Goal: Information Seeking & Learning: Check status

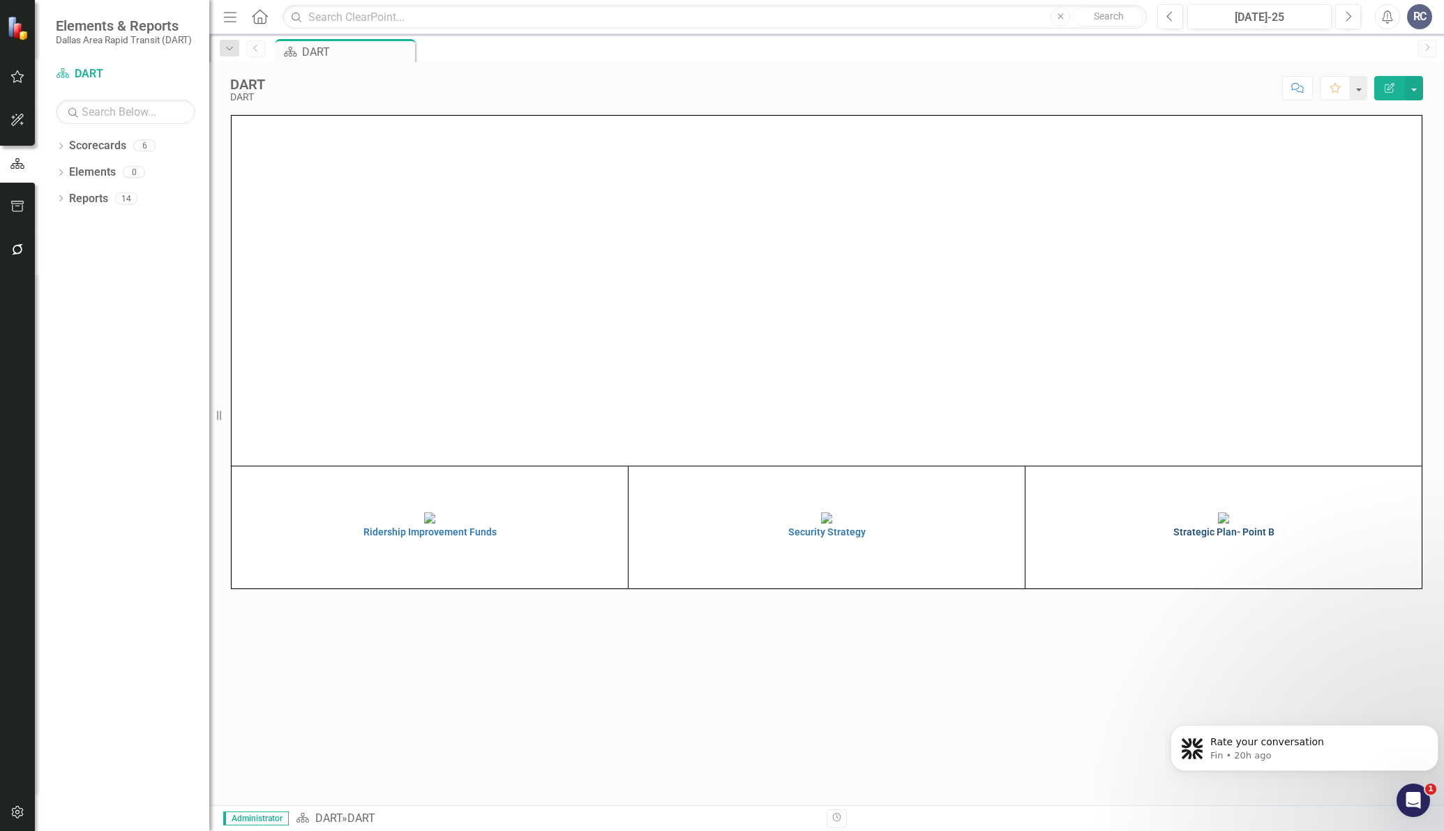
click at [1218, 524] on img at bounding box center [1223, 518] width 11 height 11
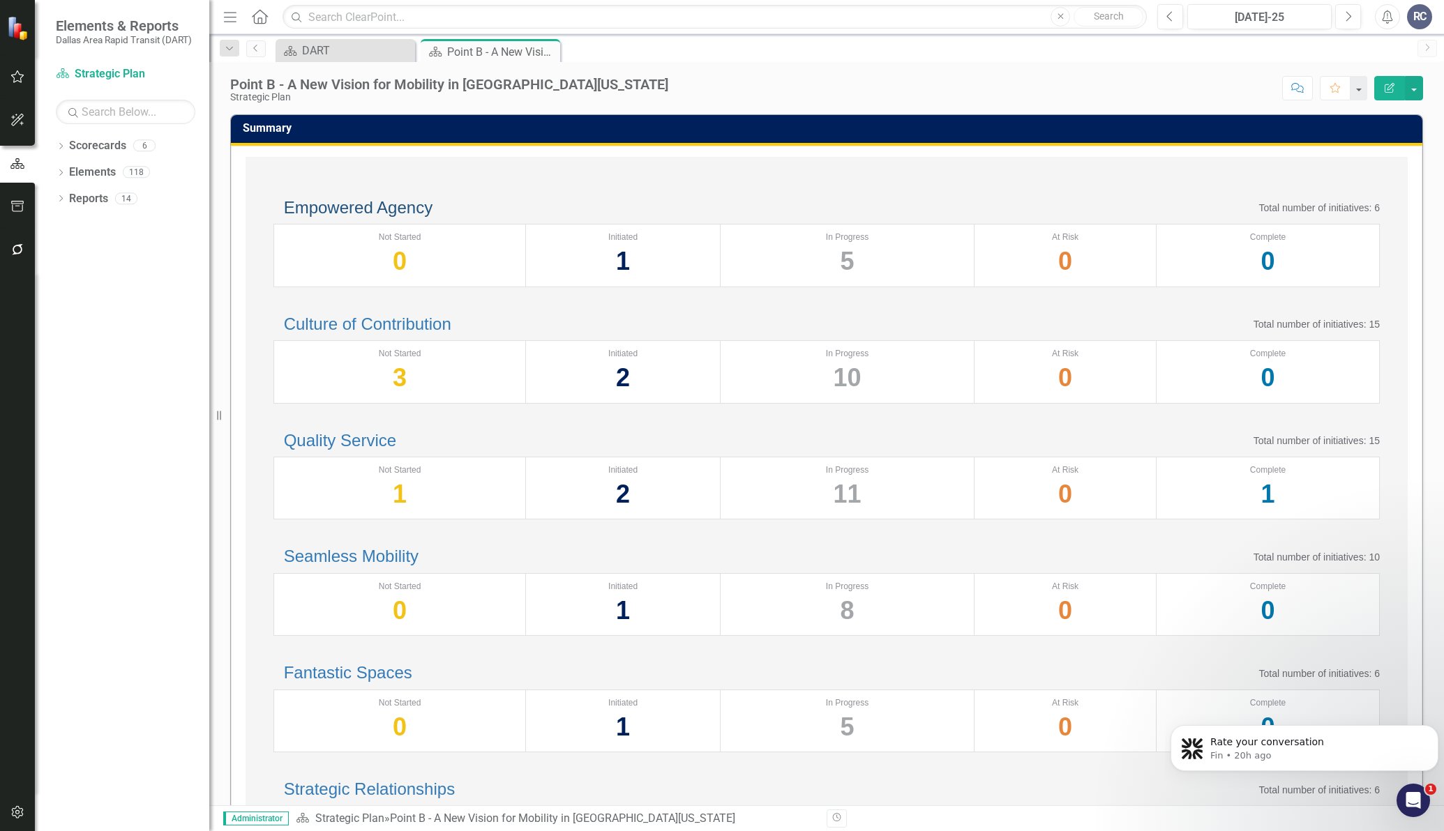
click at [422, 216] on link "Empowered Agency" at bounding box center [358, 207] width 149 height 19
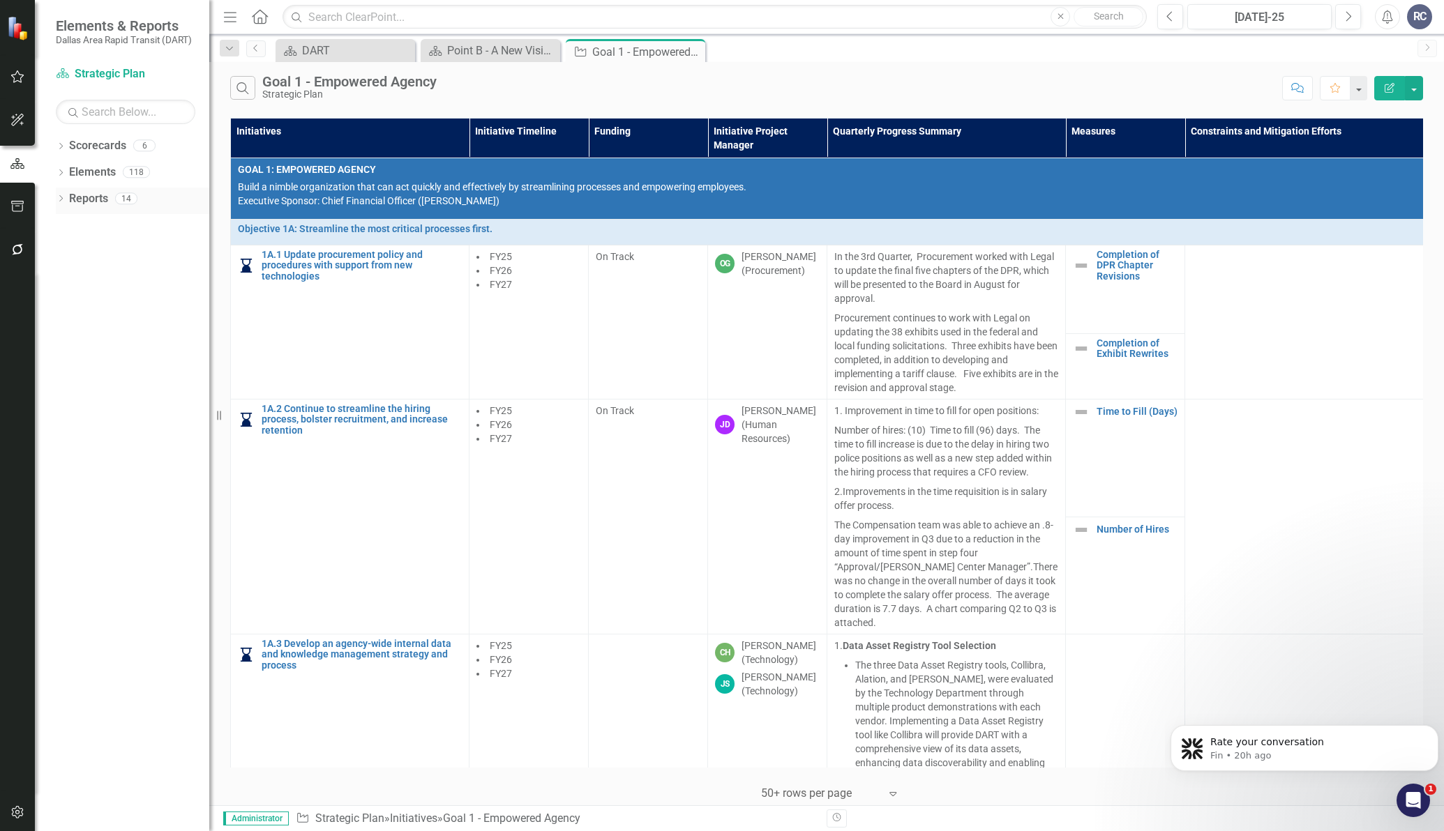
click at [67, 202] on div "Dropdown Reports 14" at bounding box center [132, 201] width 153 height 27
click at [63, 203] on icon "Dropdown" at bounding box center [61, 200] width 10 height 8
click at [70, 299] on icon "Dropdown" at bounding box center [67, 301] width 10 height 8
click at [112, 303] on div "Point B Update" at bounding box center [141, 300] width 135 height 13
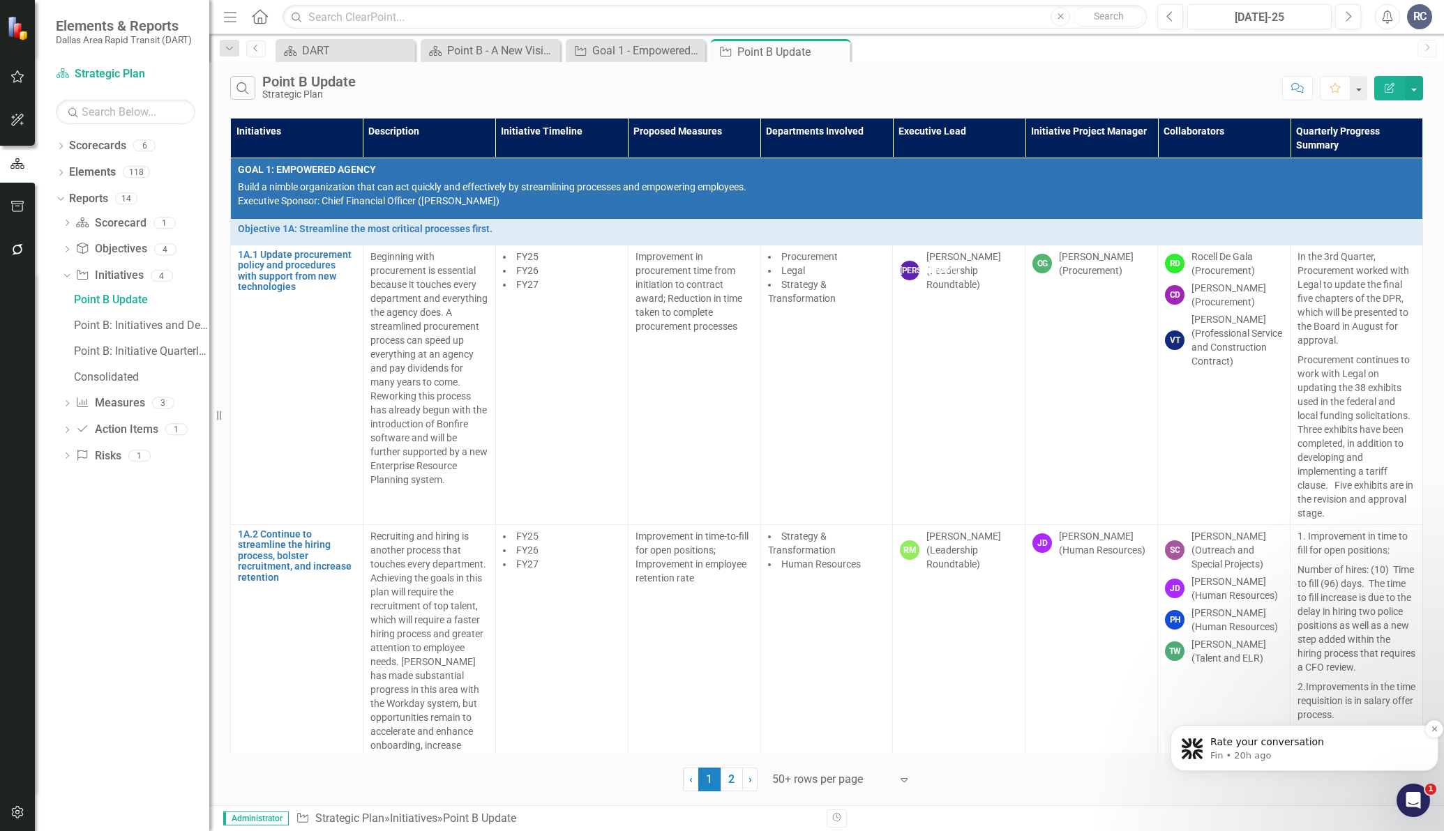
click at [1297, 747] on p "Rate your conversation" at bounding box center [1315, 743] width 211 height 14
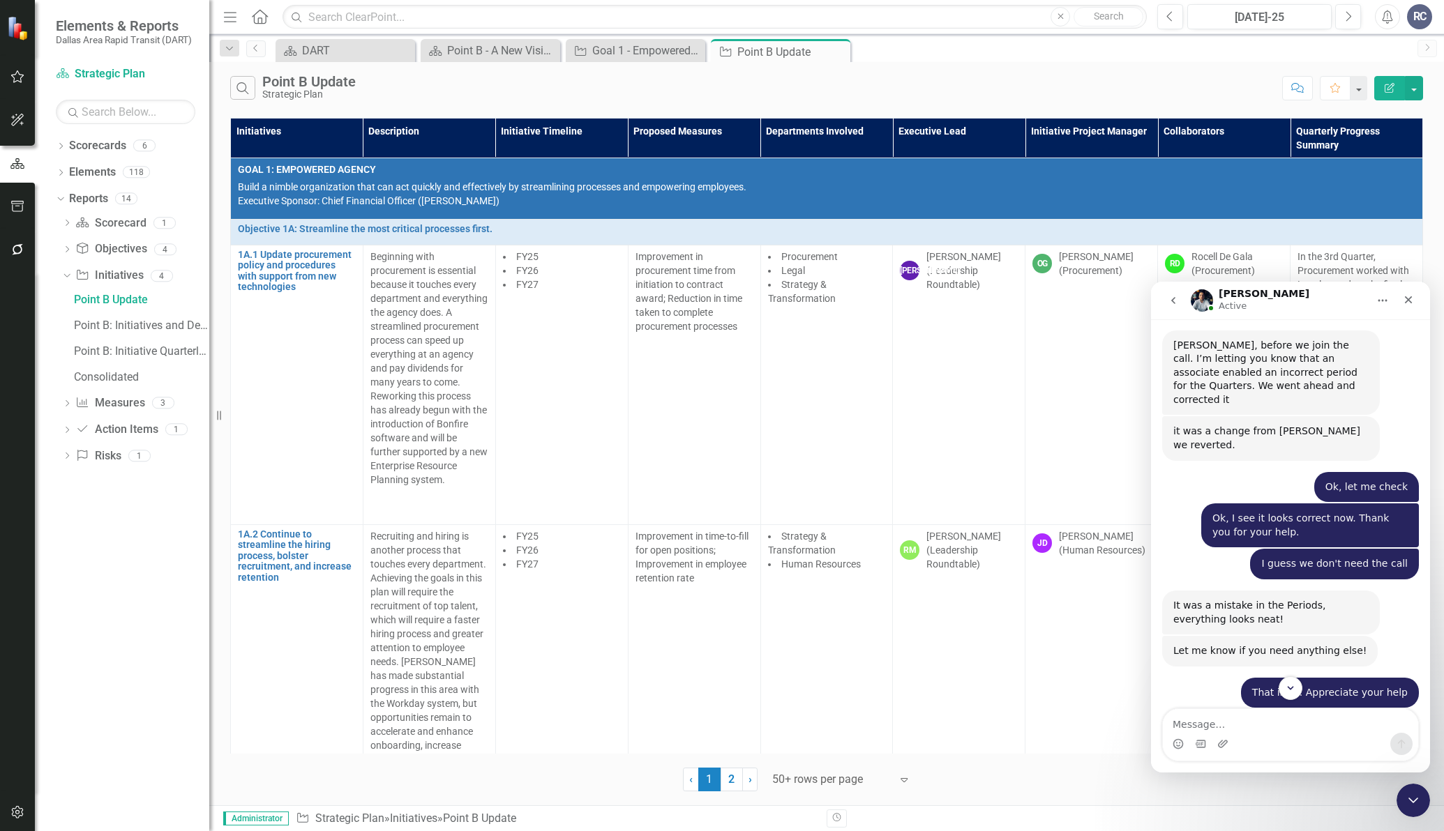
scroll to position [2562, 0]
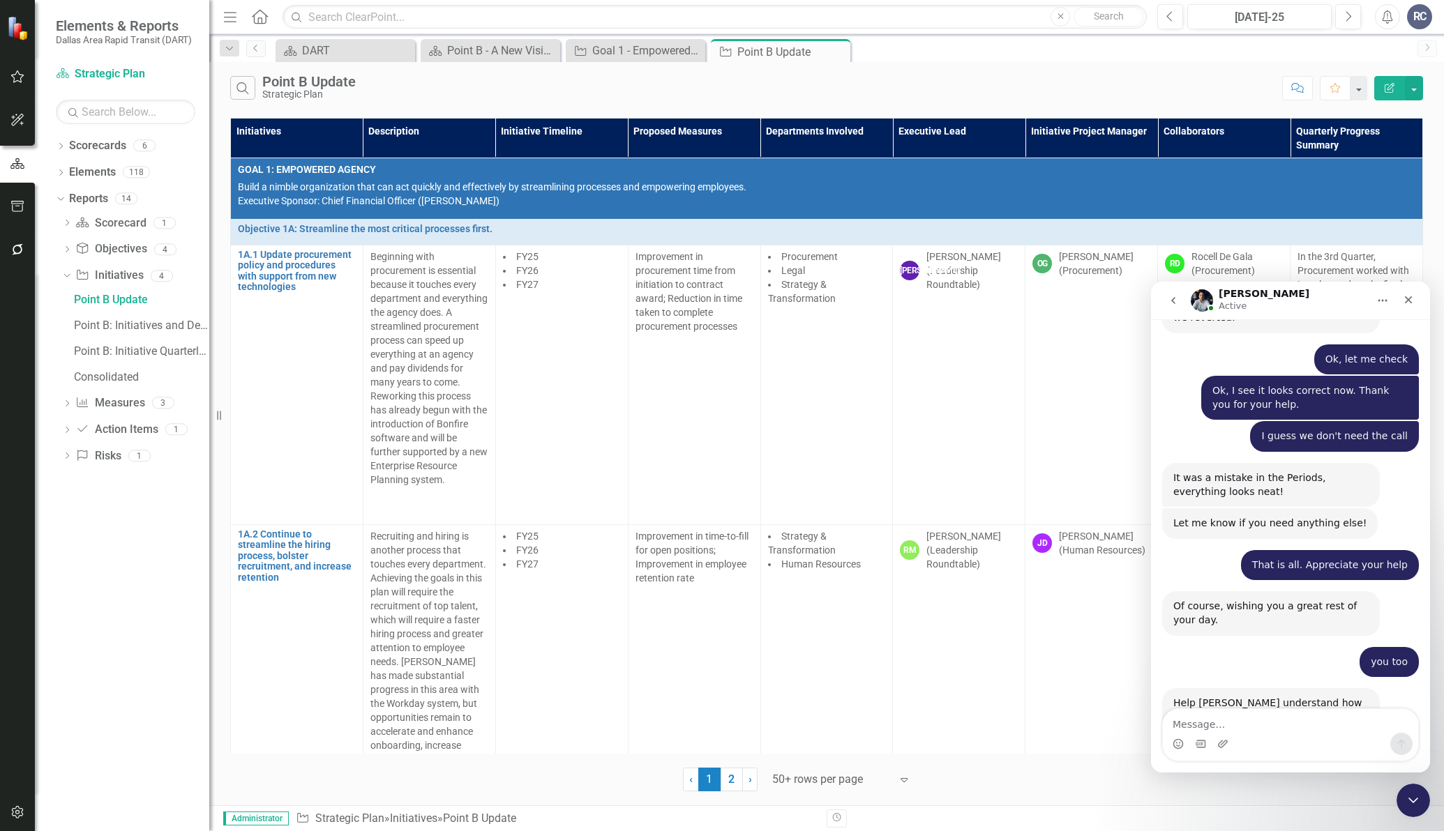
click at [1326, 772] on span "Amazing" at bounding box center [1324, 784] width 25 height 25
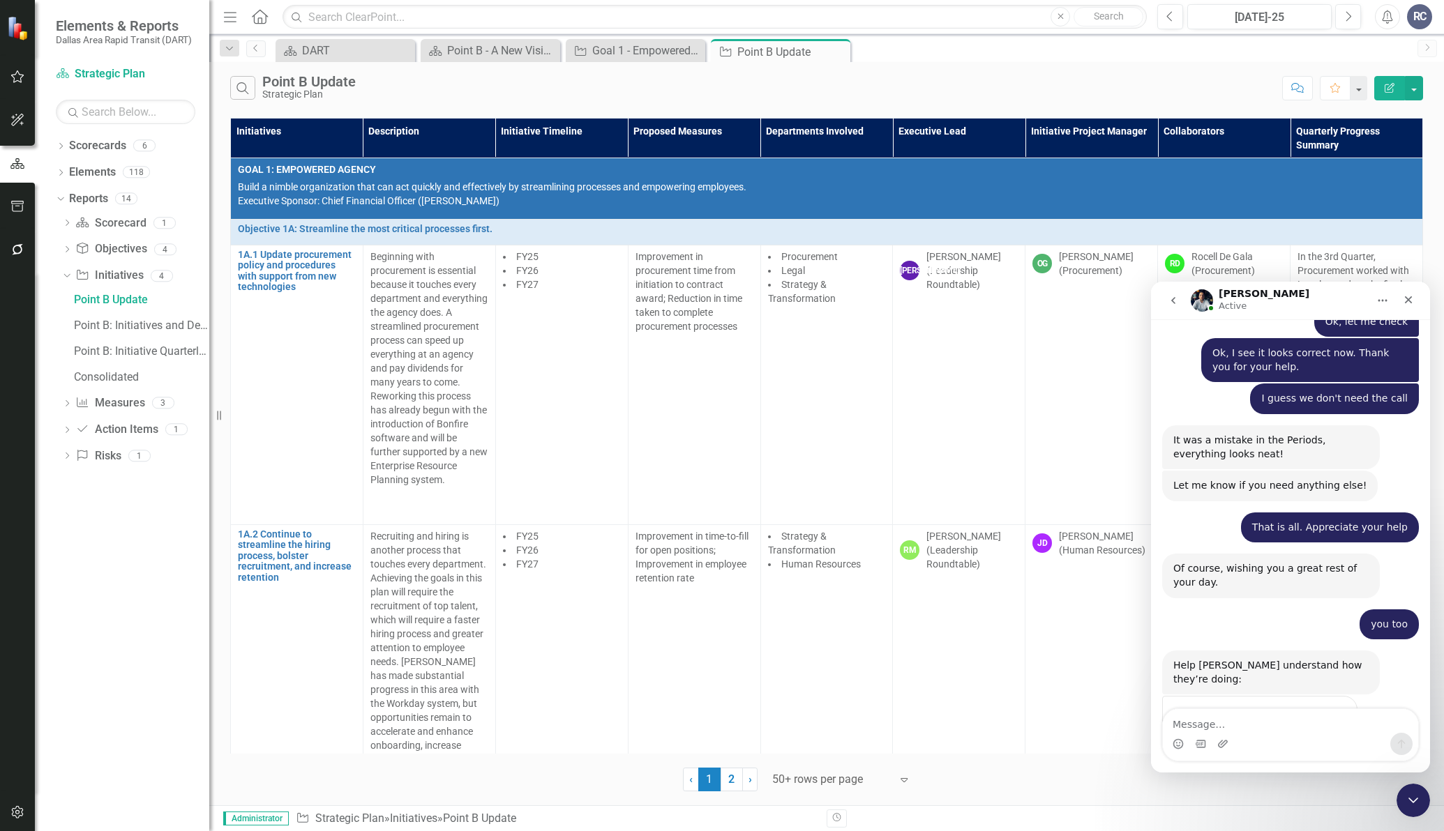
click at [1333, 783] on div "Submit" at bounding box center [1332, 797] width 28 height 28
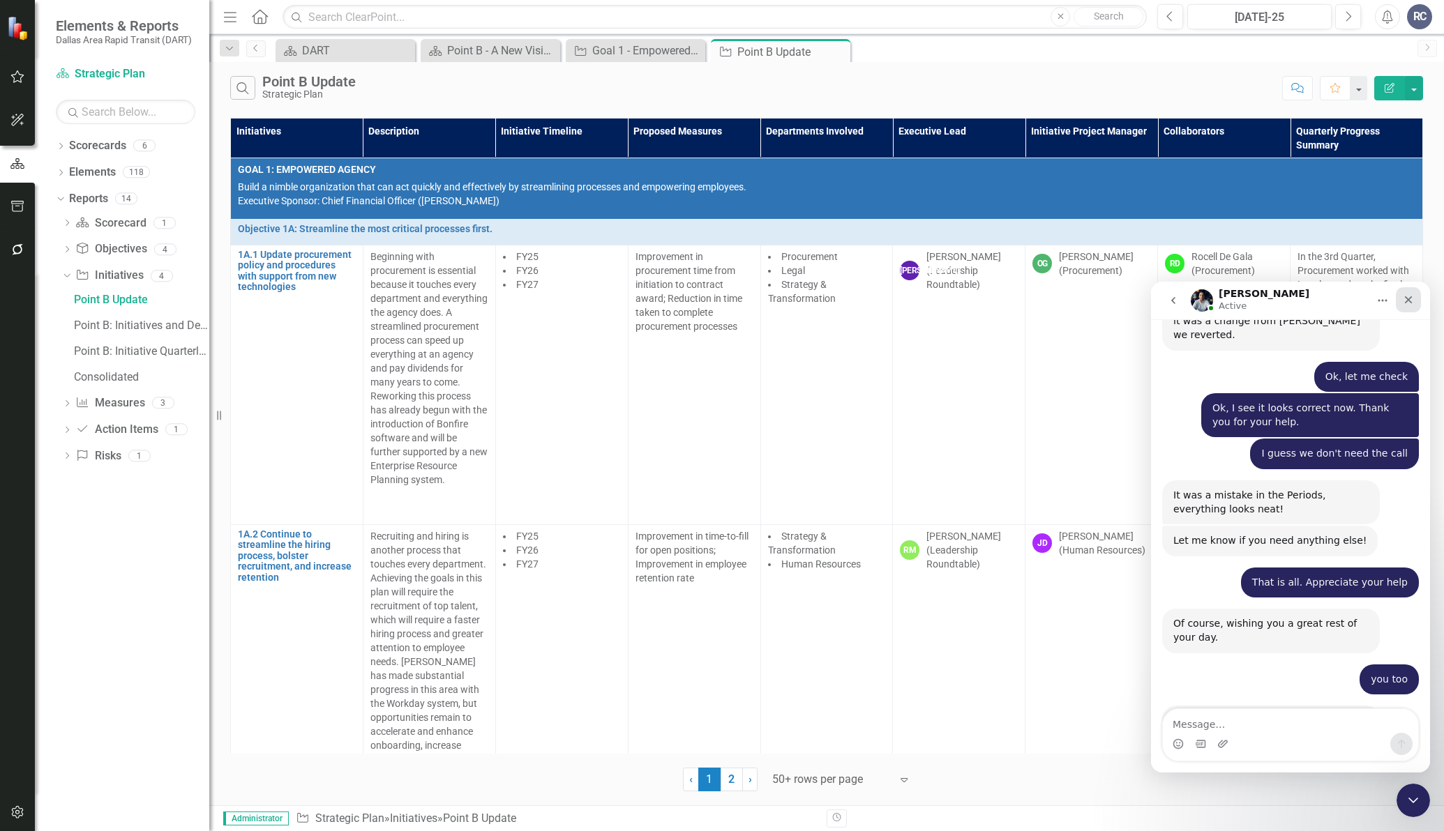
click at [1403, 299] on icon "Close" at bounding box center [1407, 299] width 11 height 11
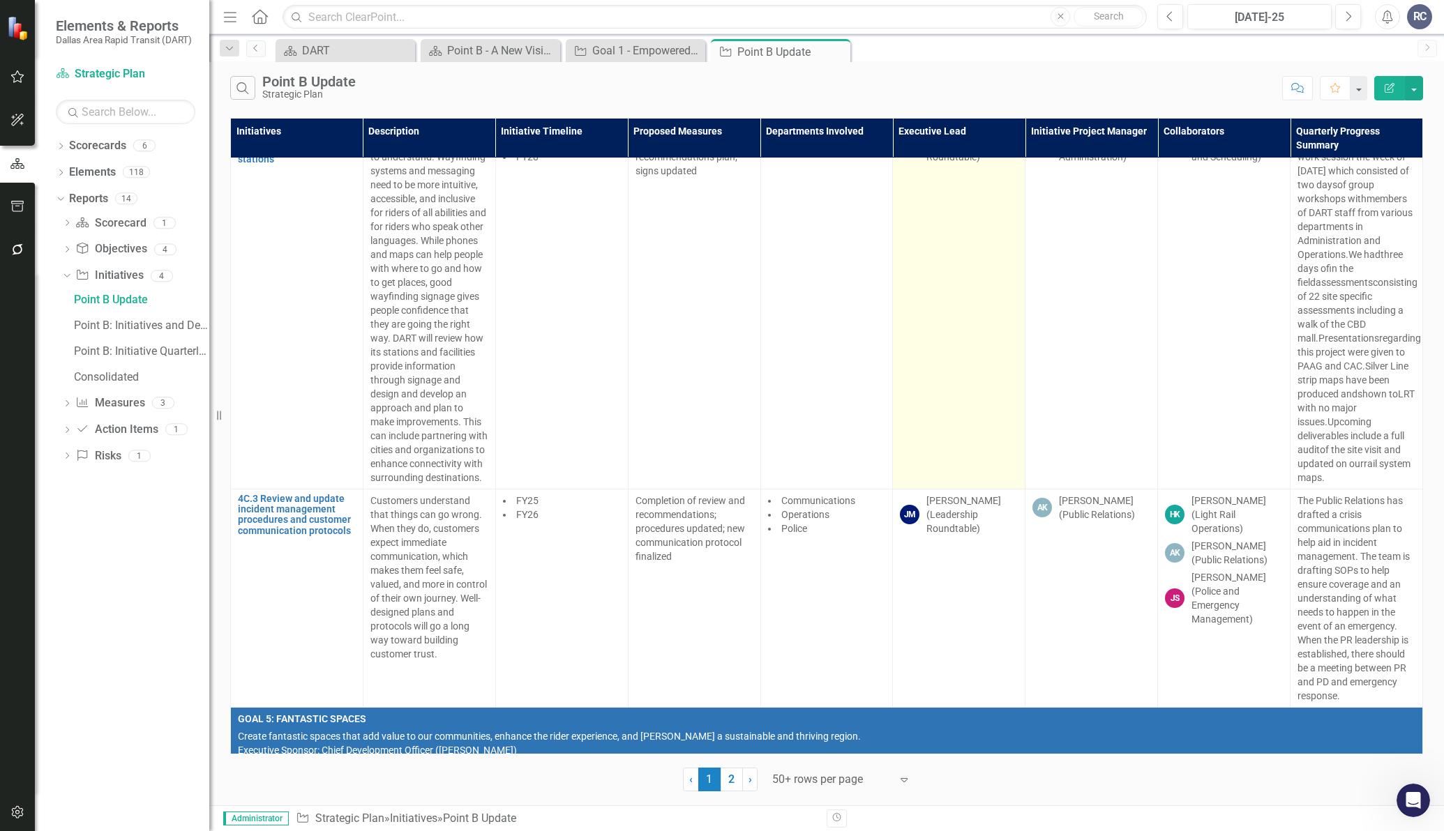
scroll to position [18828, 0]
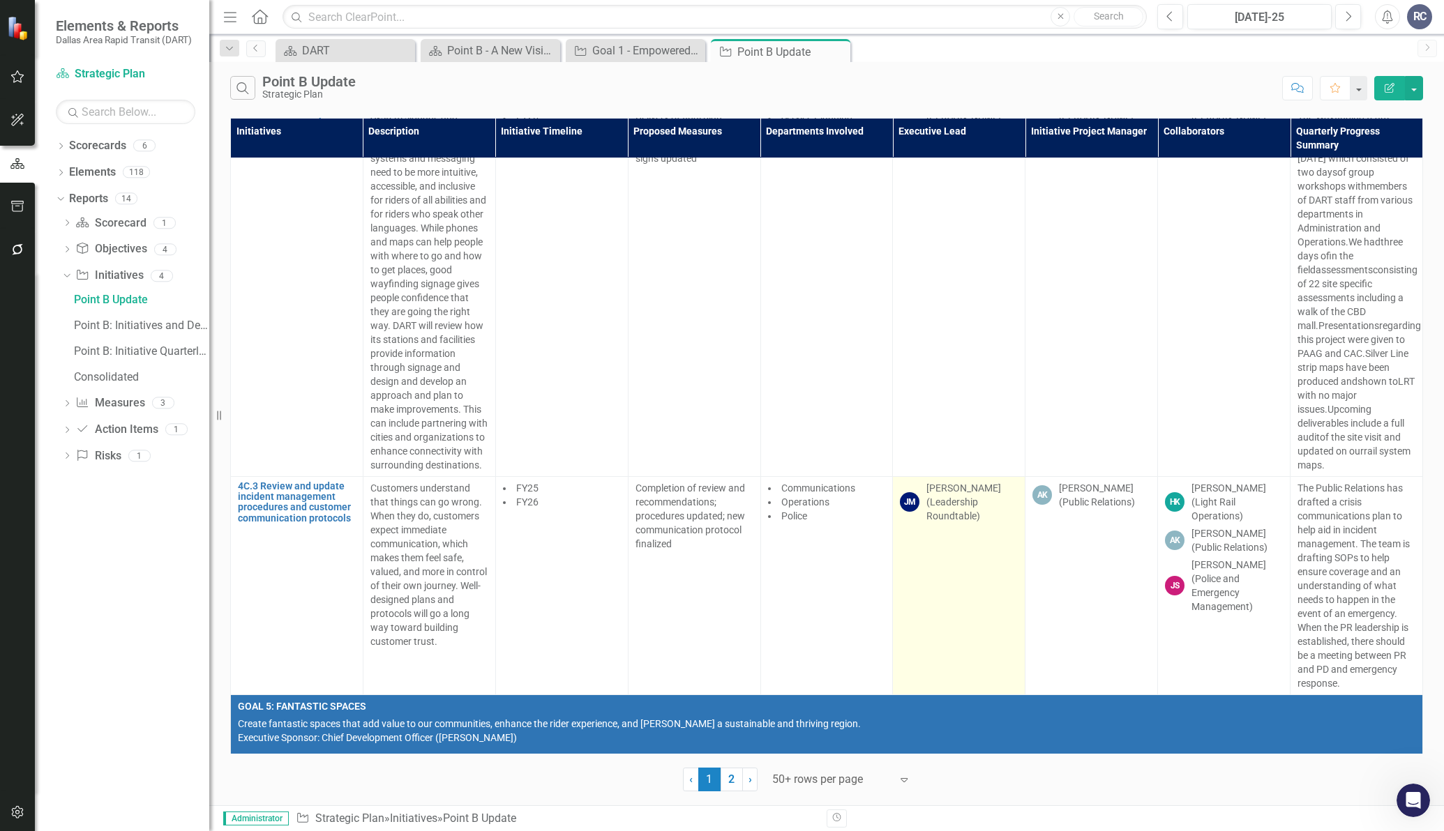
drag, startPoint x: 960, startPoint y: 435, endPoint x: 916, endPoint y: 423, distance: 45.0
click at [916, 481] on div "[PERSON_NAME] [PERSON_NAME] (Leadership Roundtable)" at bounding box center [959, 502] width 118 height 42
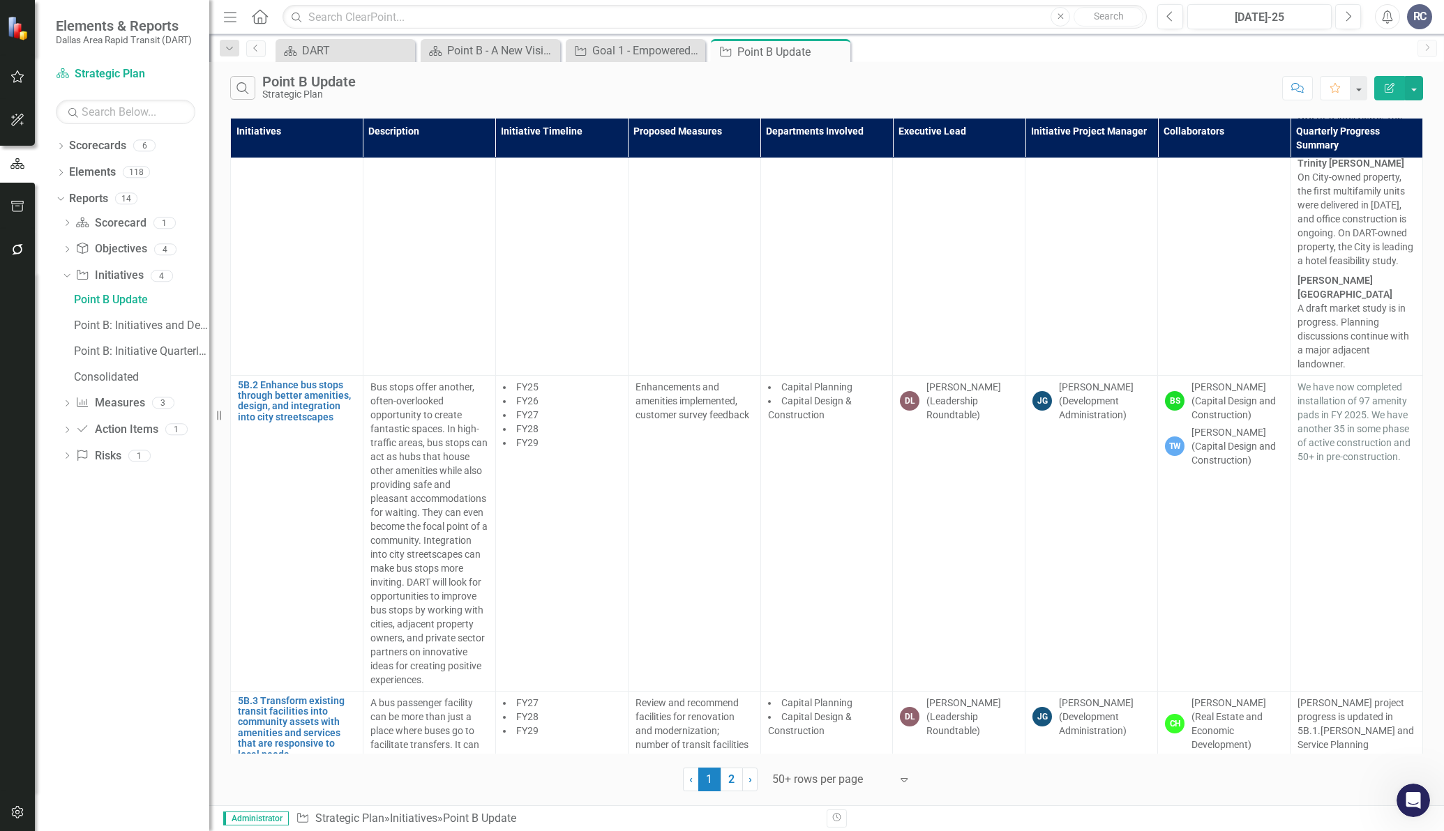
scroll to position [21759, 0]
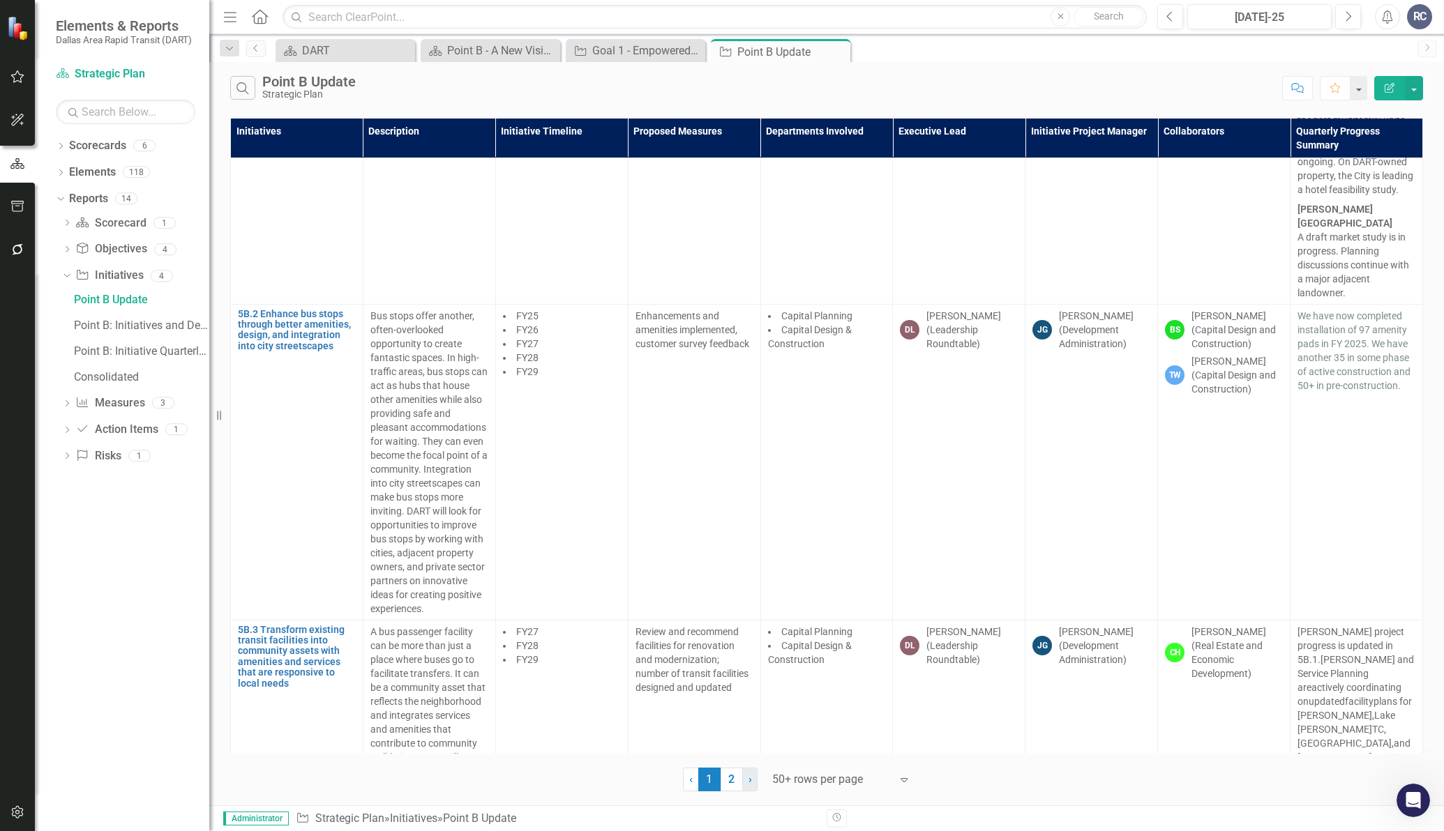
click at [753, 778] on link "› Next" at bounding box center [749, 780] width 15 height 24
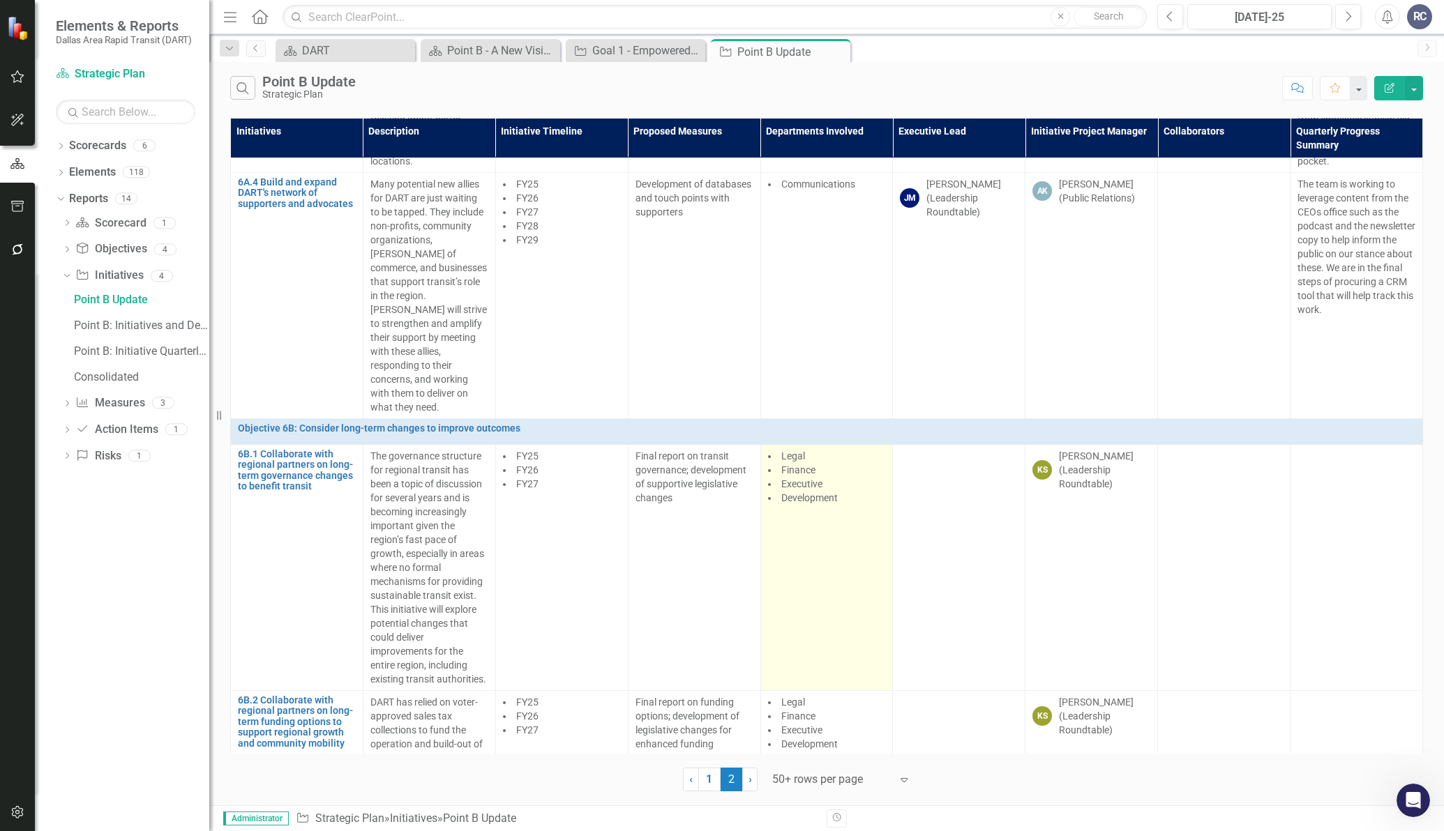
scroll to position [413, 0]
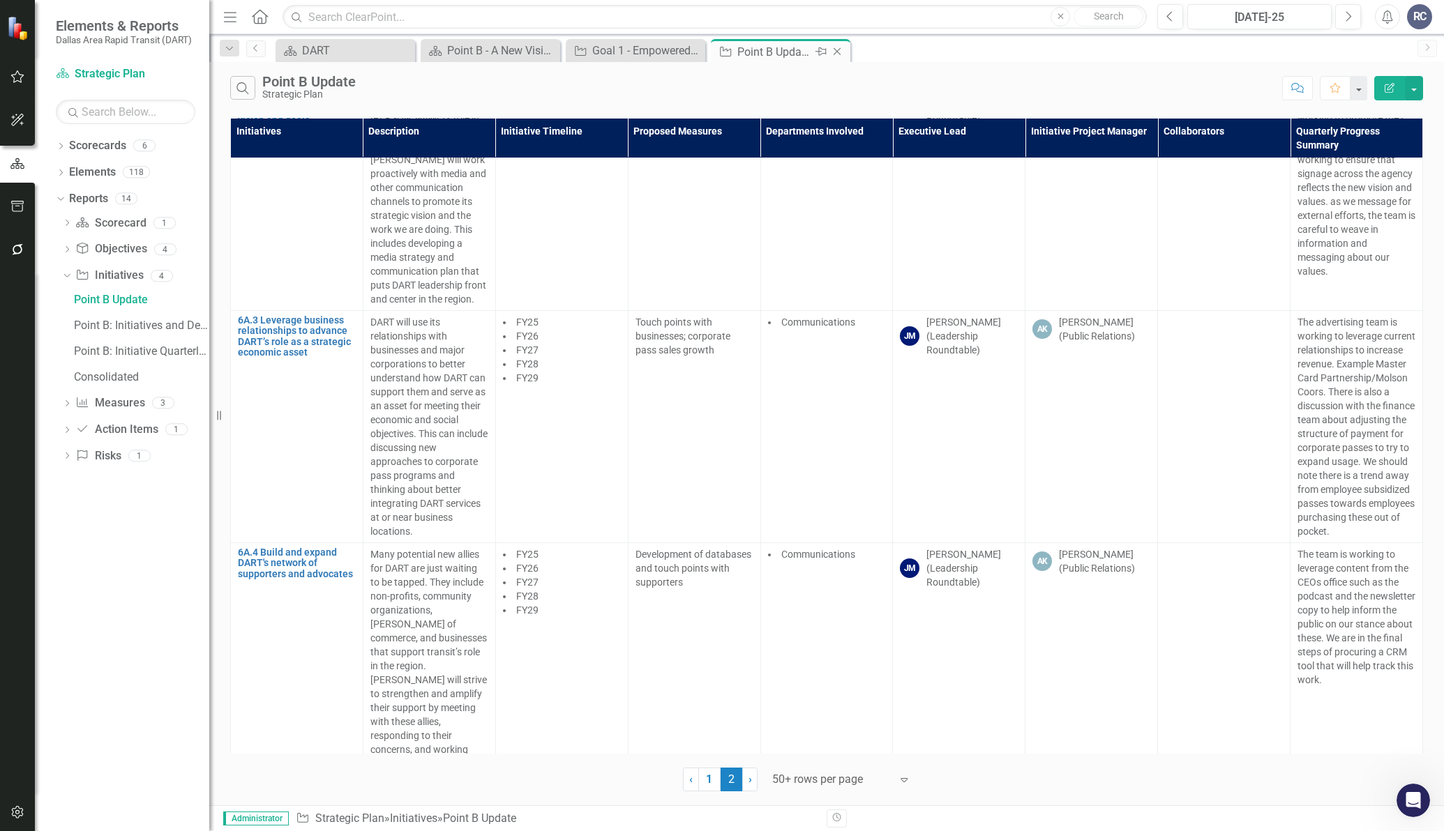
click at [837, 52] on icon at bounding box center [837, 52] width 8 height 8
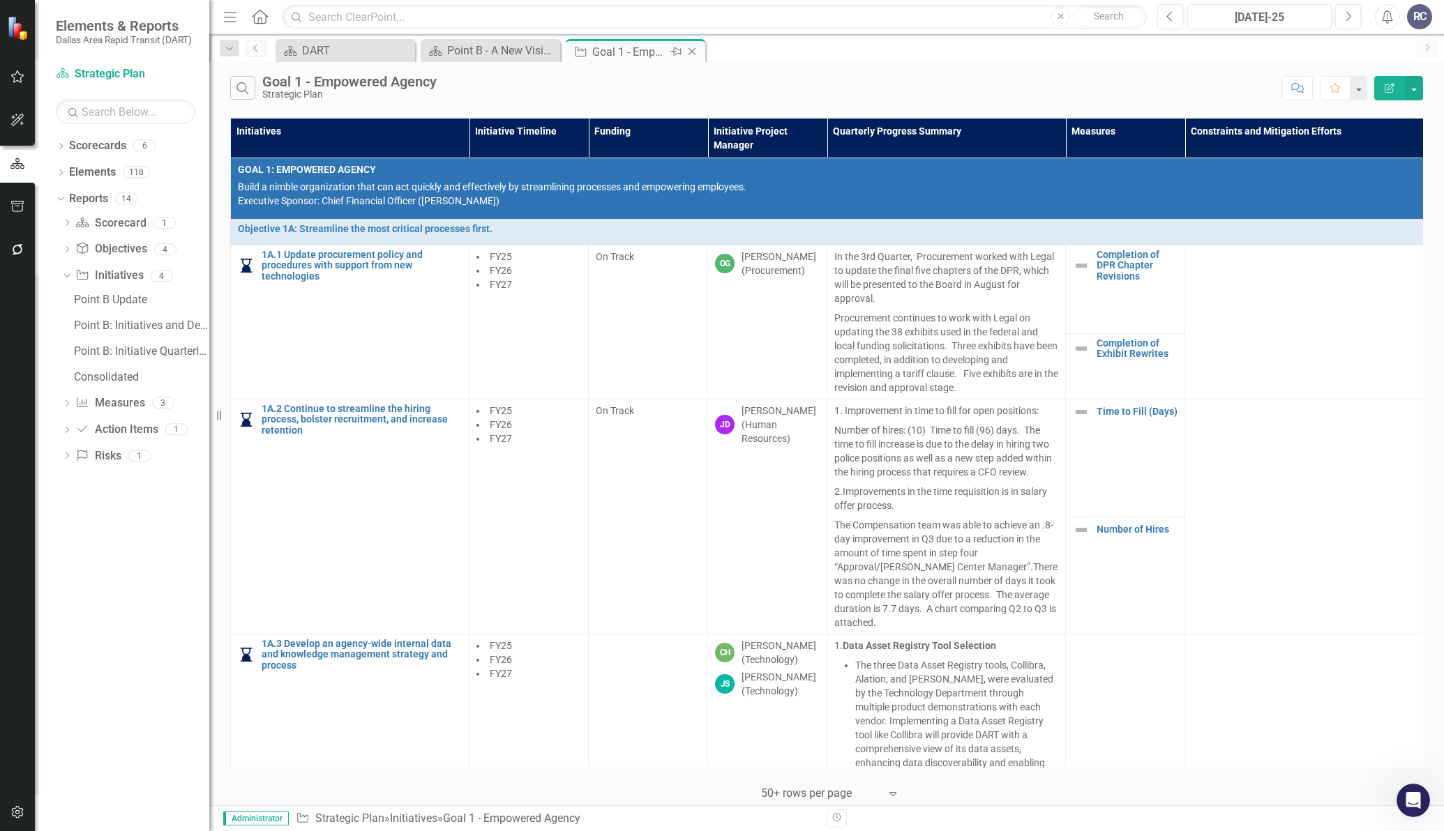
click at [694, 54] on icon at bounding box center [692, 52] width 8 height 8
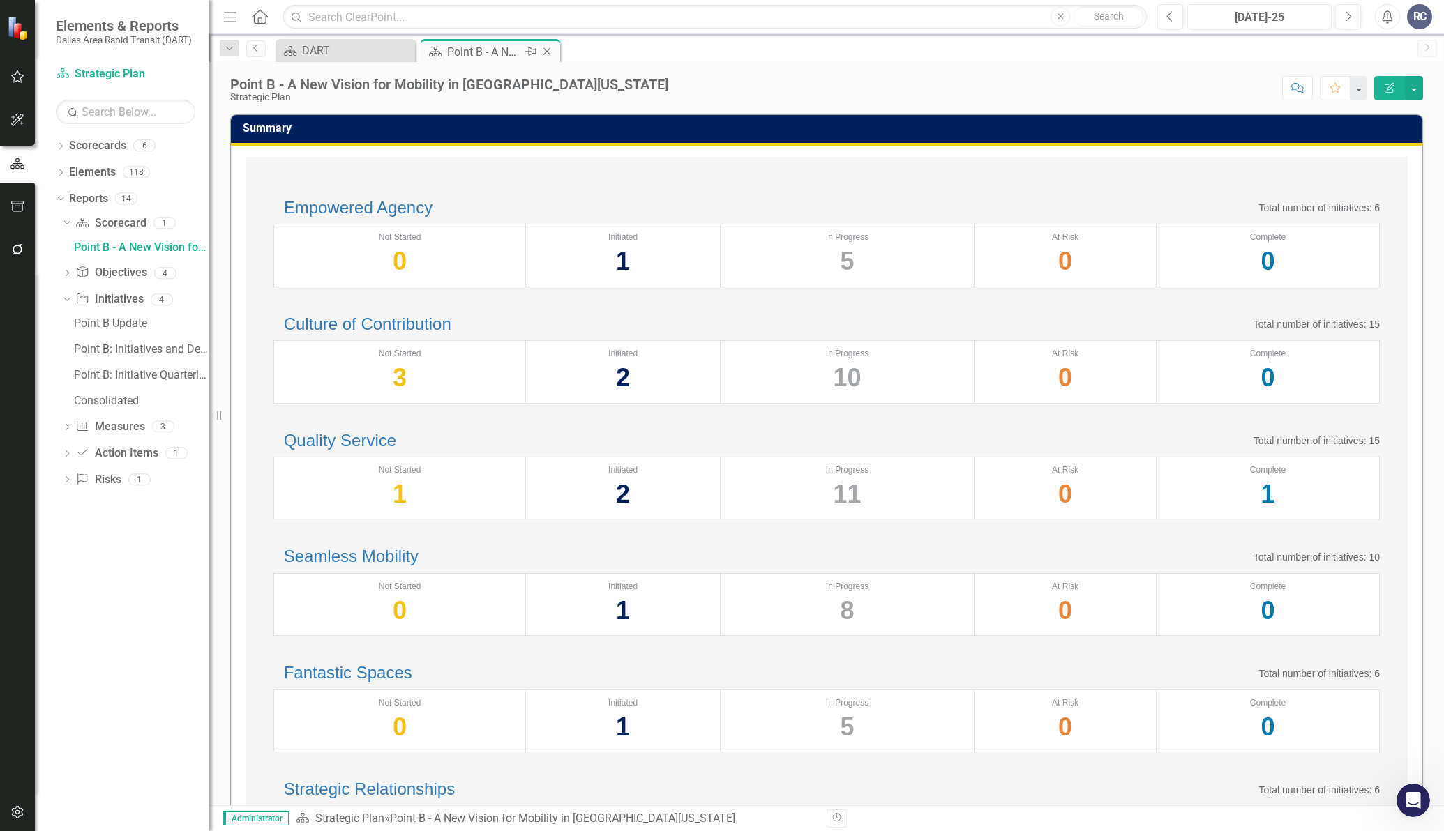
click at [547, 50] on icon "Close" at bounding box center [547, 51] width 14 height 11
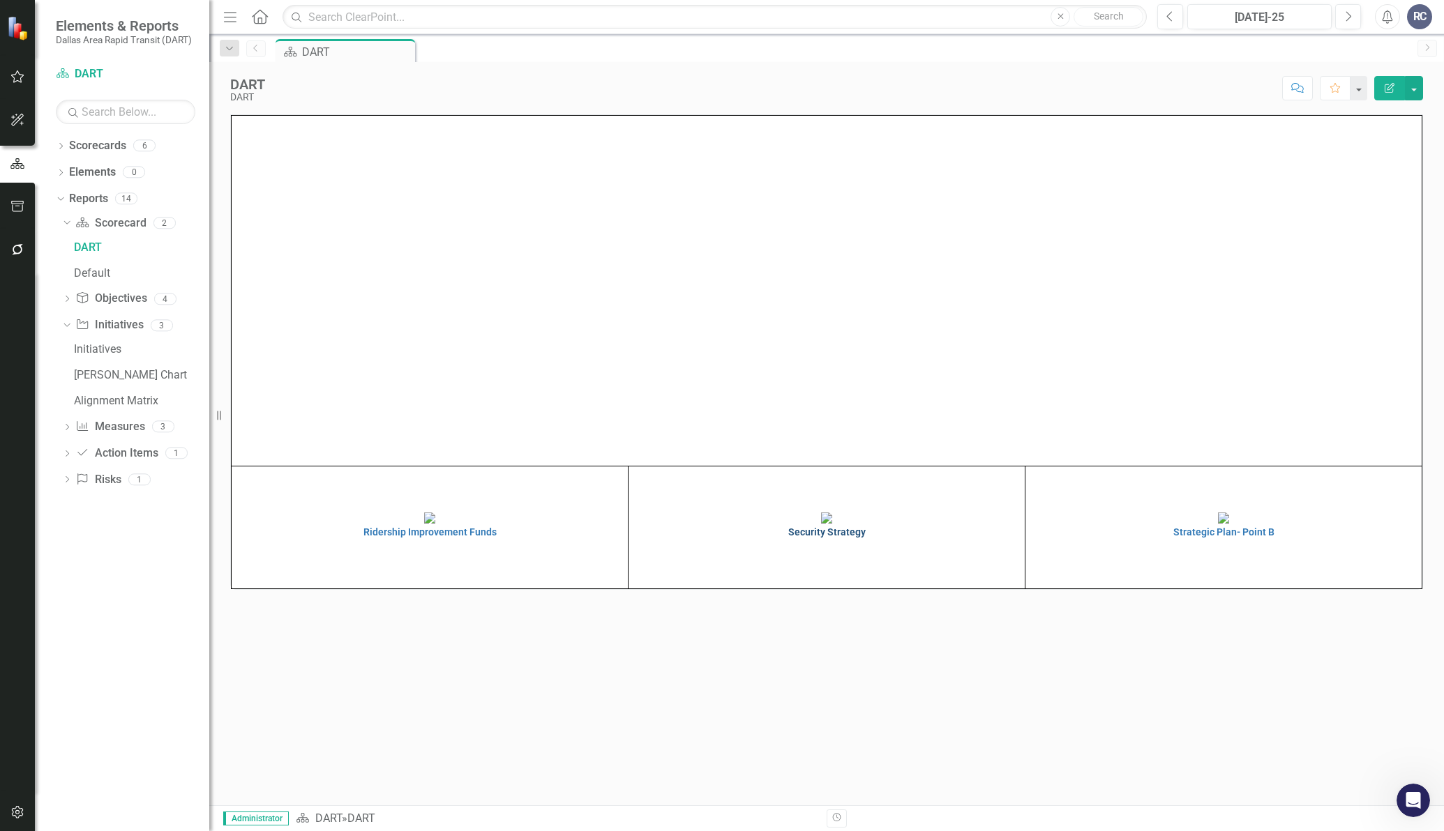
click at [832, 524] on img at bounding box center [826, 518] width 11 height 11
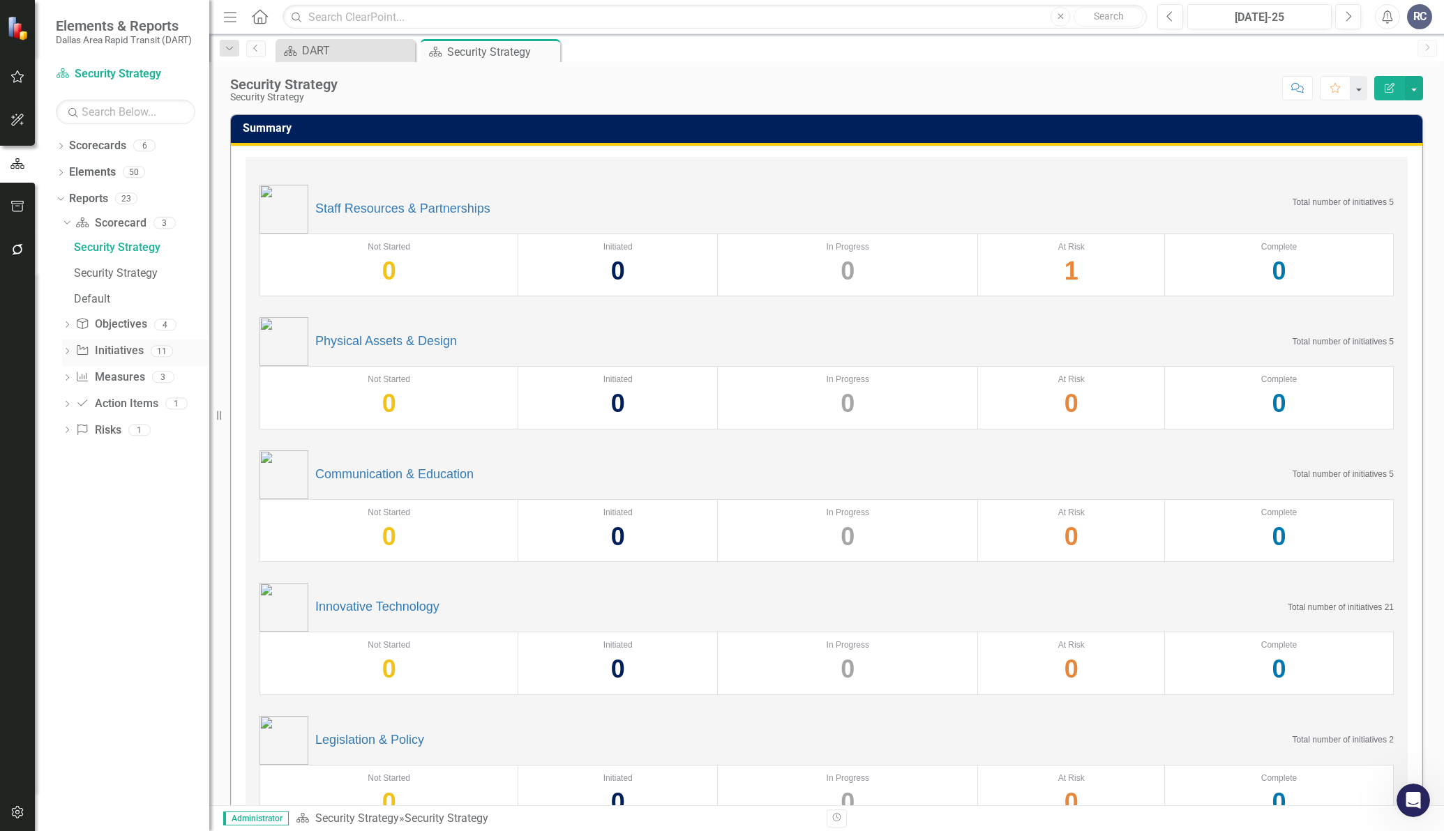
click at [69, 351] on icon "Dropdown" at bounding box center [67, 353] width 10 height 8
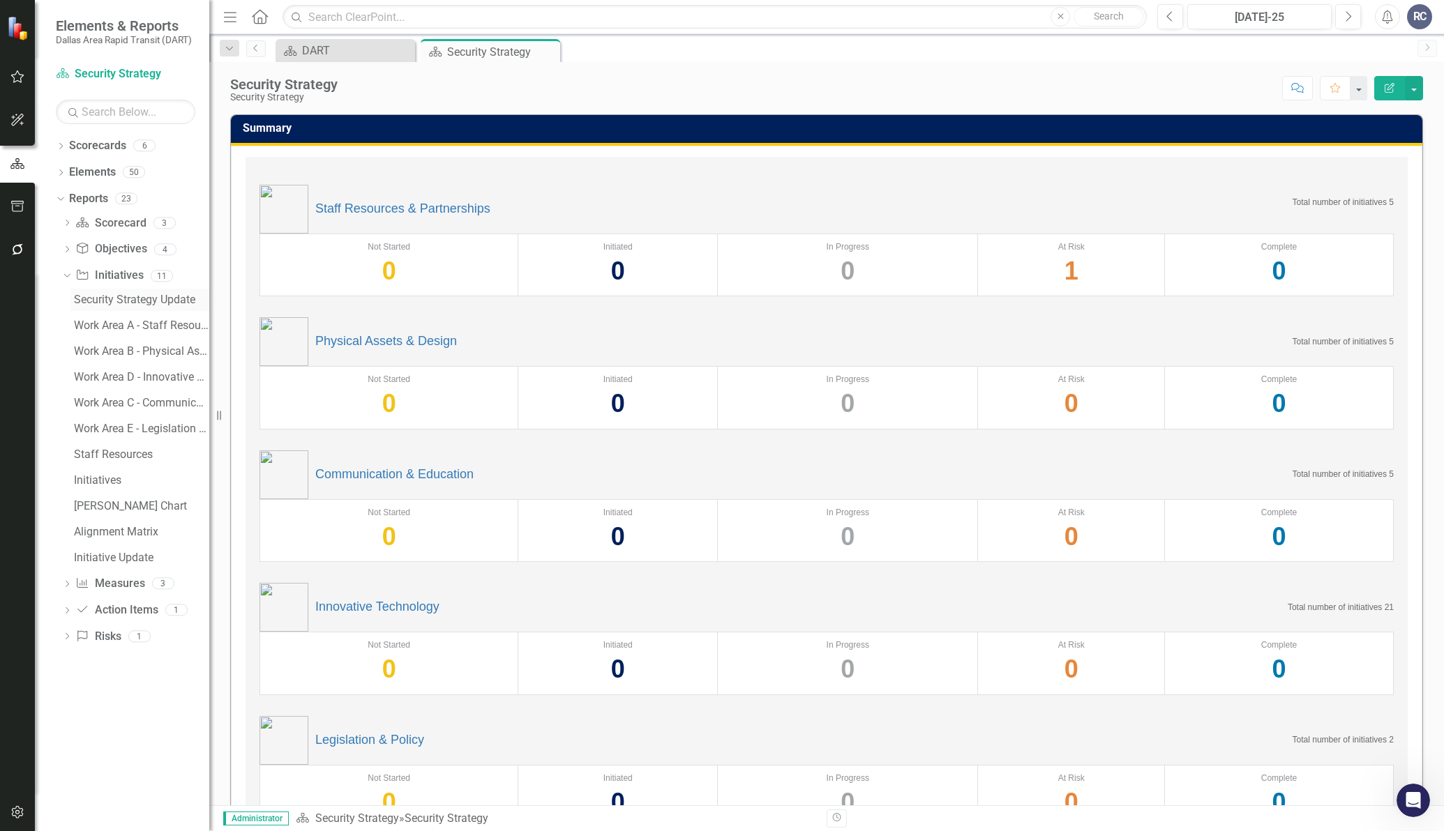
click at [108, 301] on div "Security Strategy Update" at bounding box center [141, 300] width 135 height 13
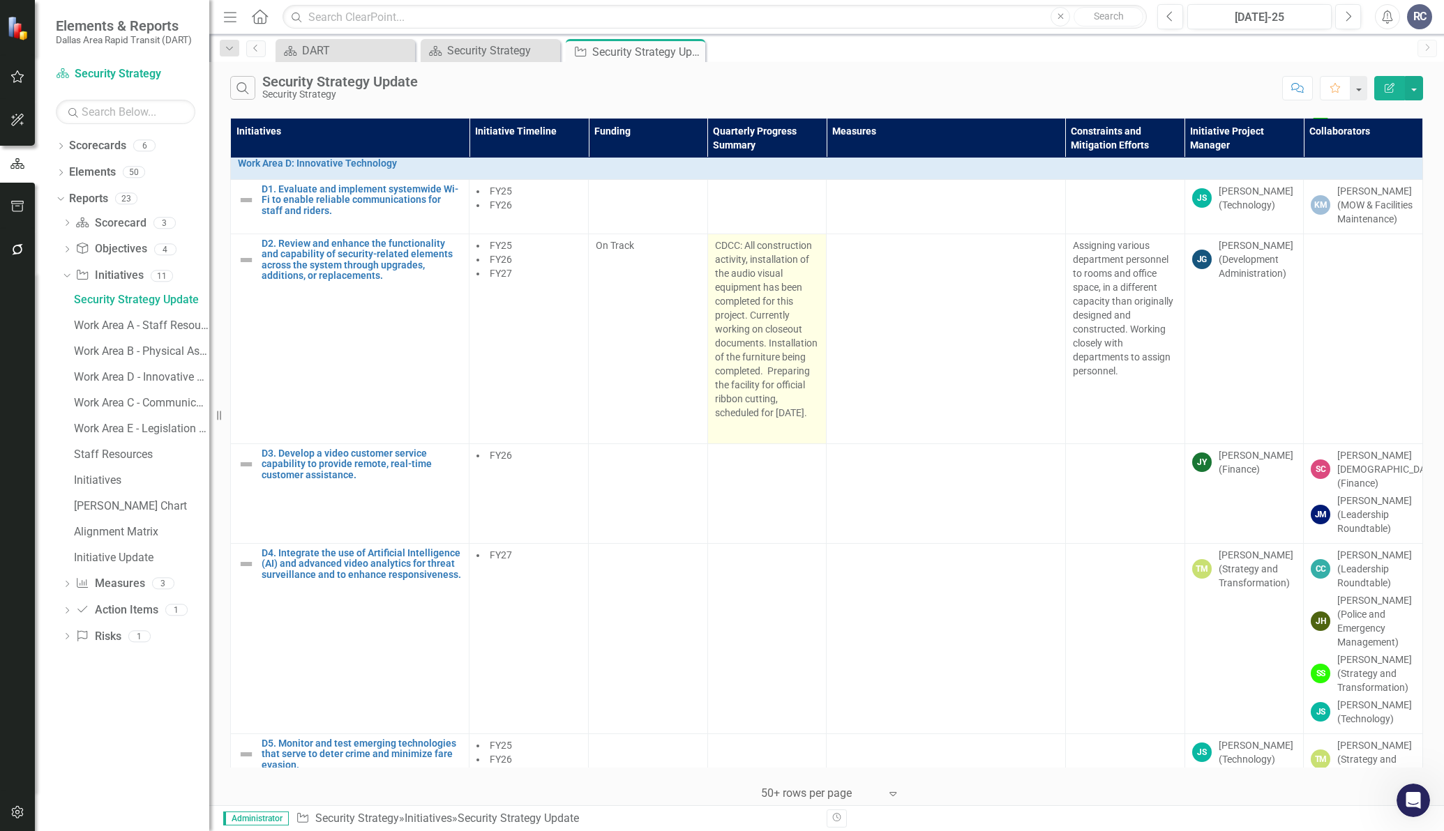
scroll to position [2244, 0]
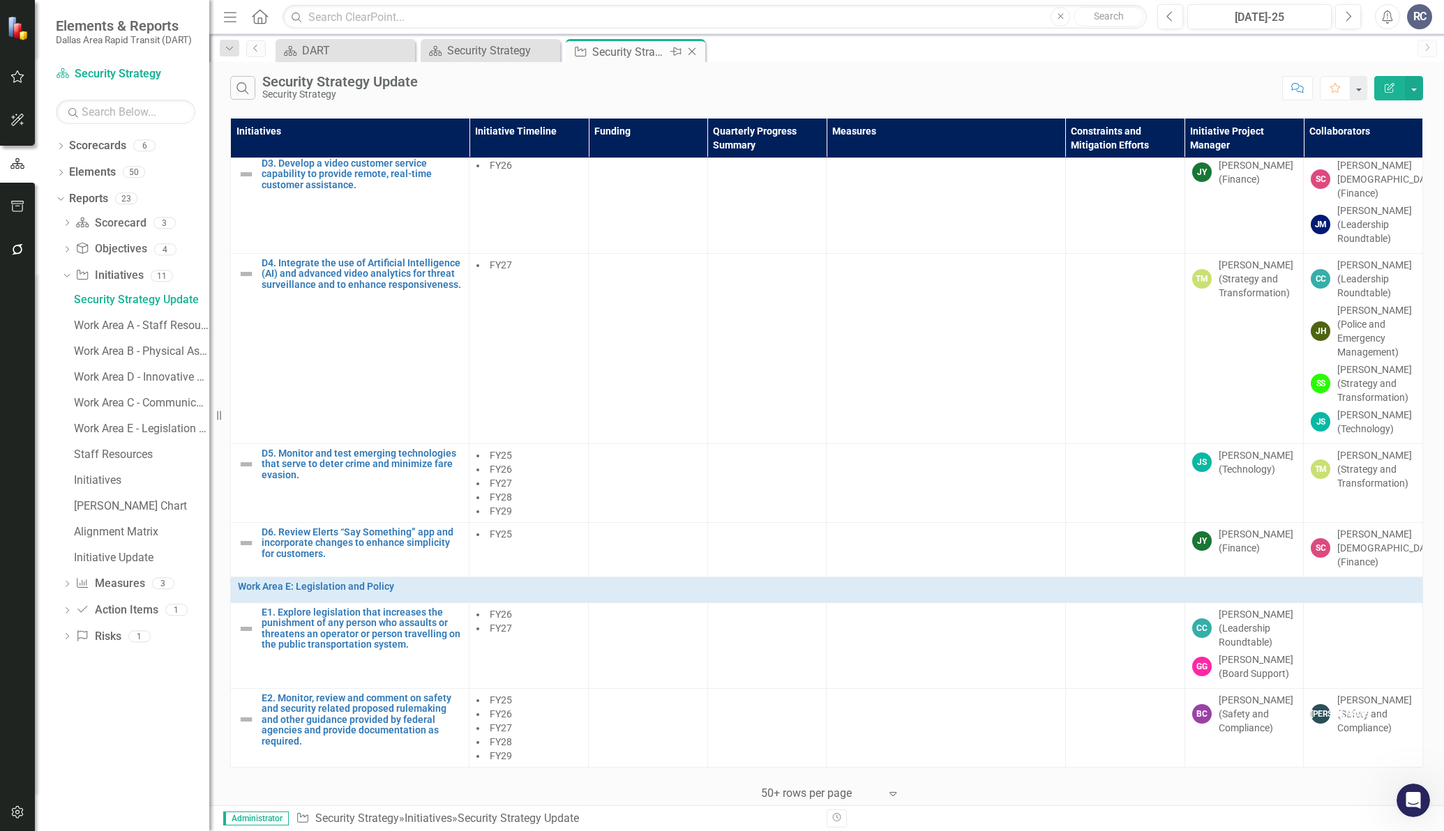
click at [695, 46] on icon "Close" at bounding box center [692, 51] width 14 height 11
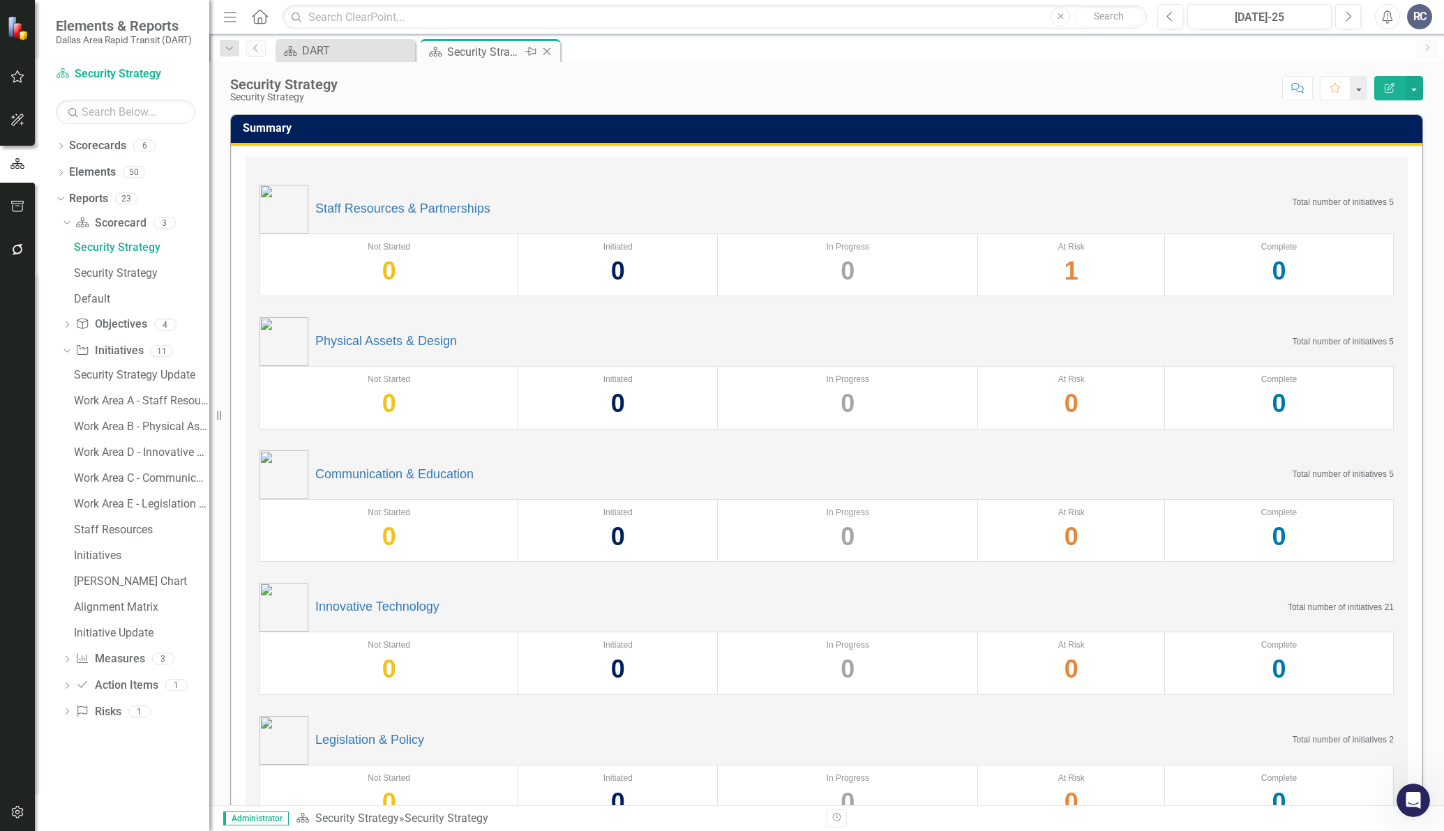
click at [552, 50] on icon "Close" at bounding box center [547, 51] width 14 height 11
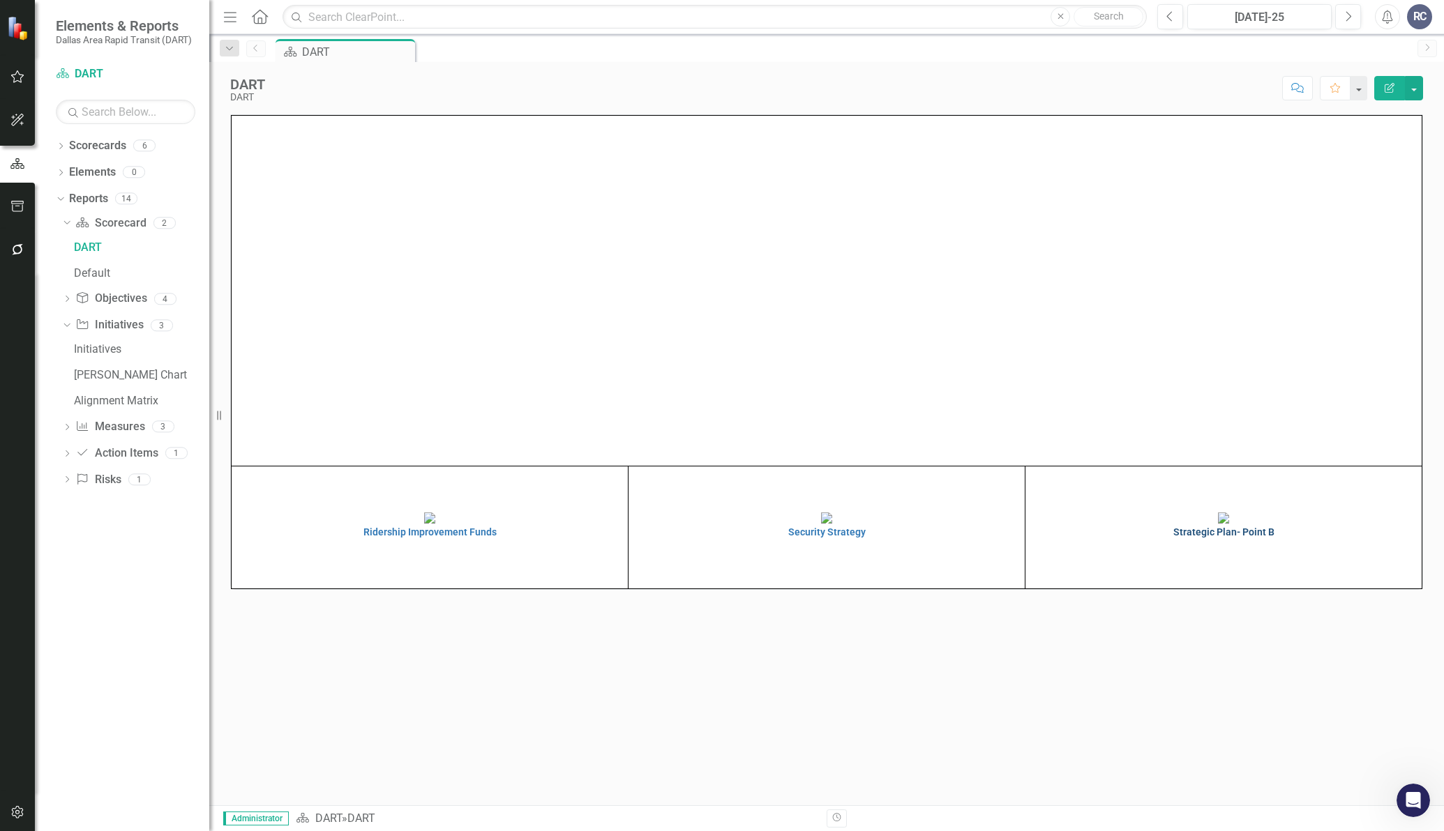
click at [1229, 524] on img at bounding box center [1223, 518] width 11 height 11
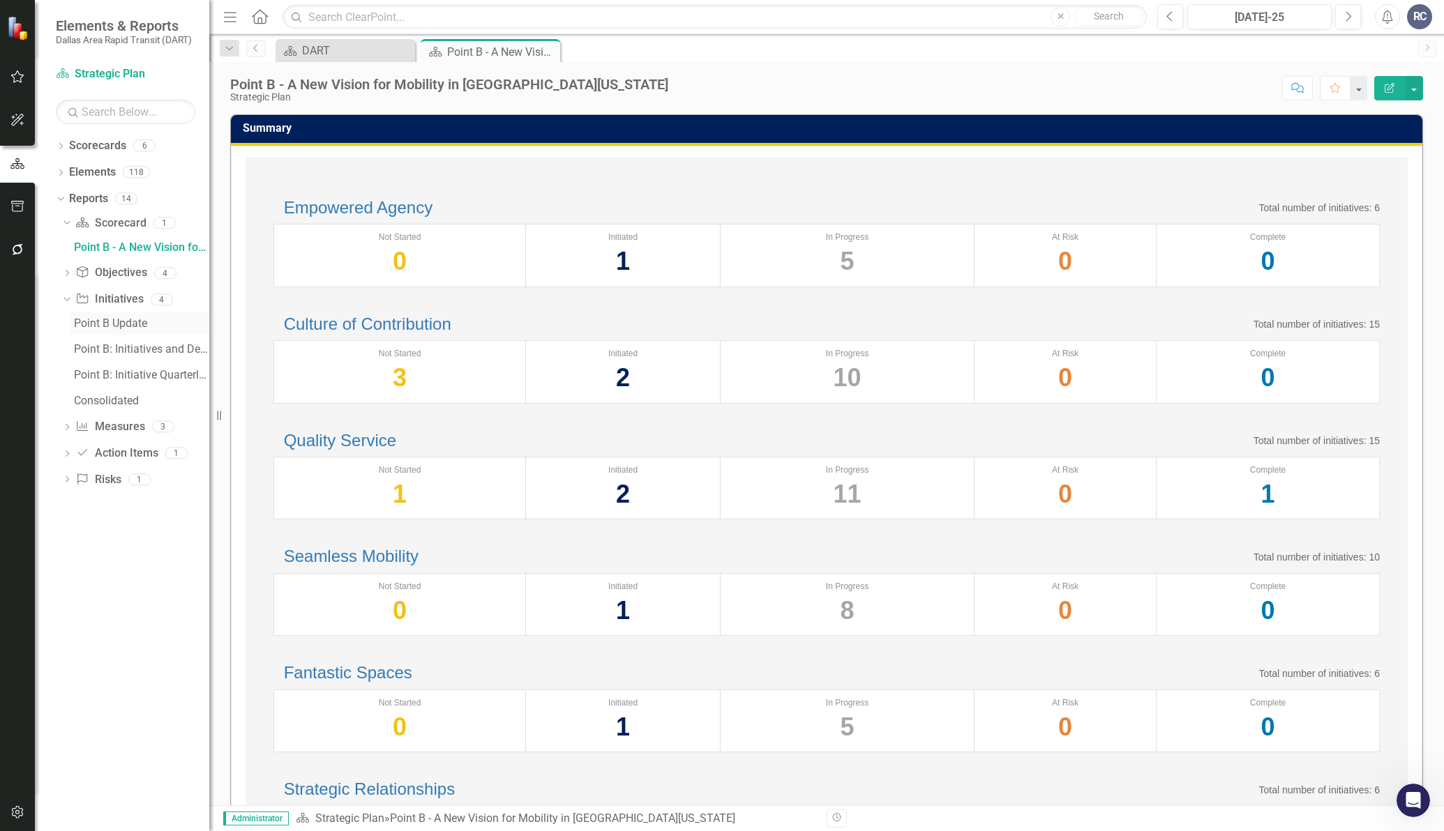
click at [119, 324] on div "Point B Update" at bounding box center [141, 323] width 135 height 13
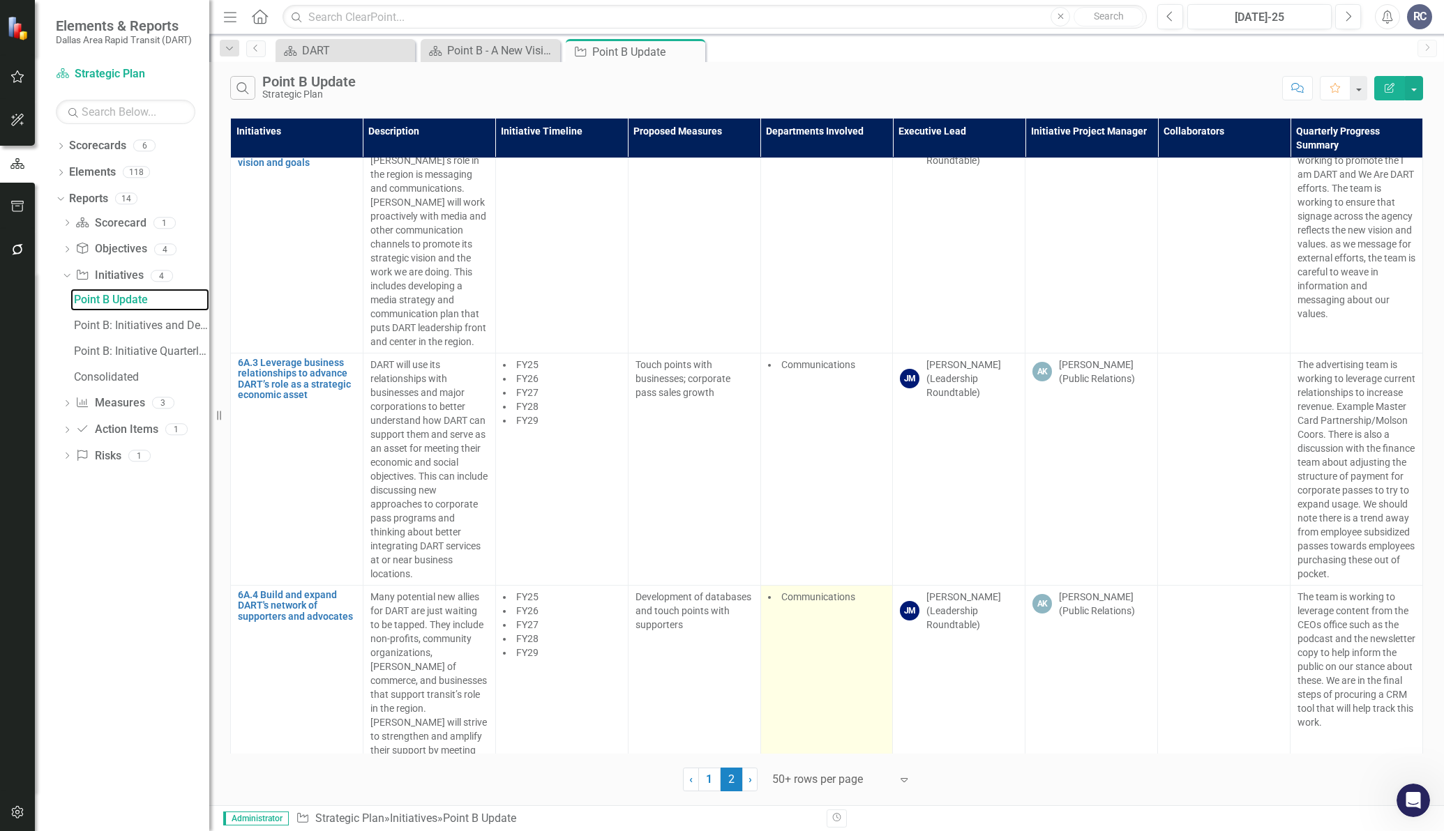
scroll to position [610, 0]
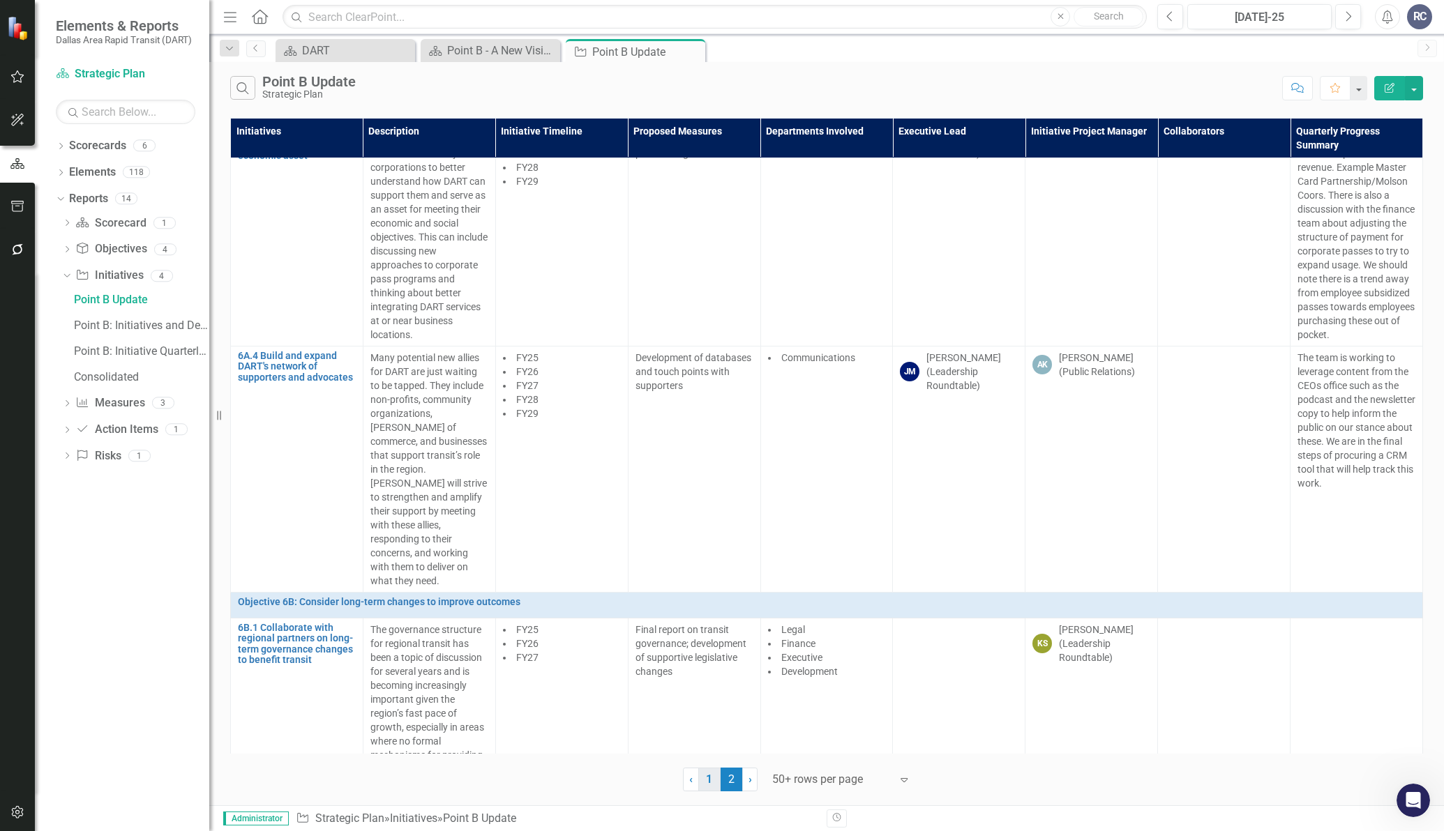
click at [702, 781] on link "1" at bounding box center [709, 780] width 22 height 24
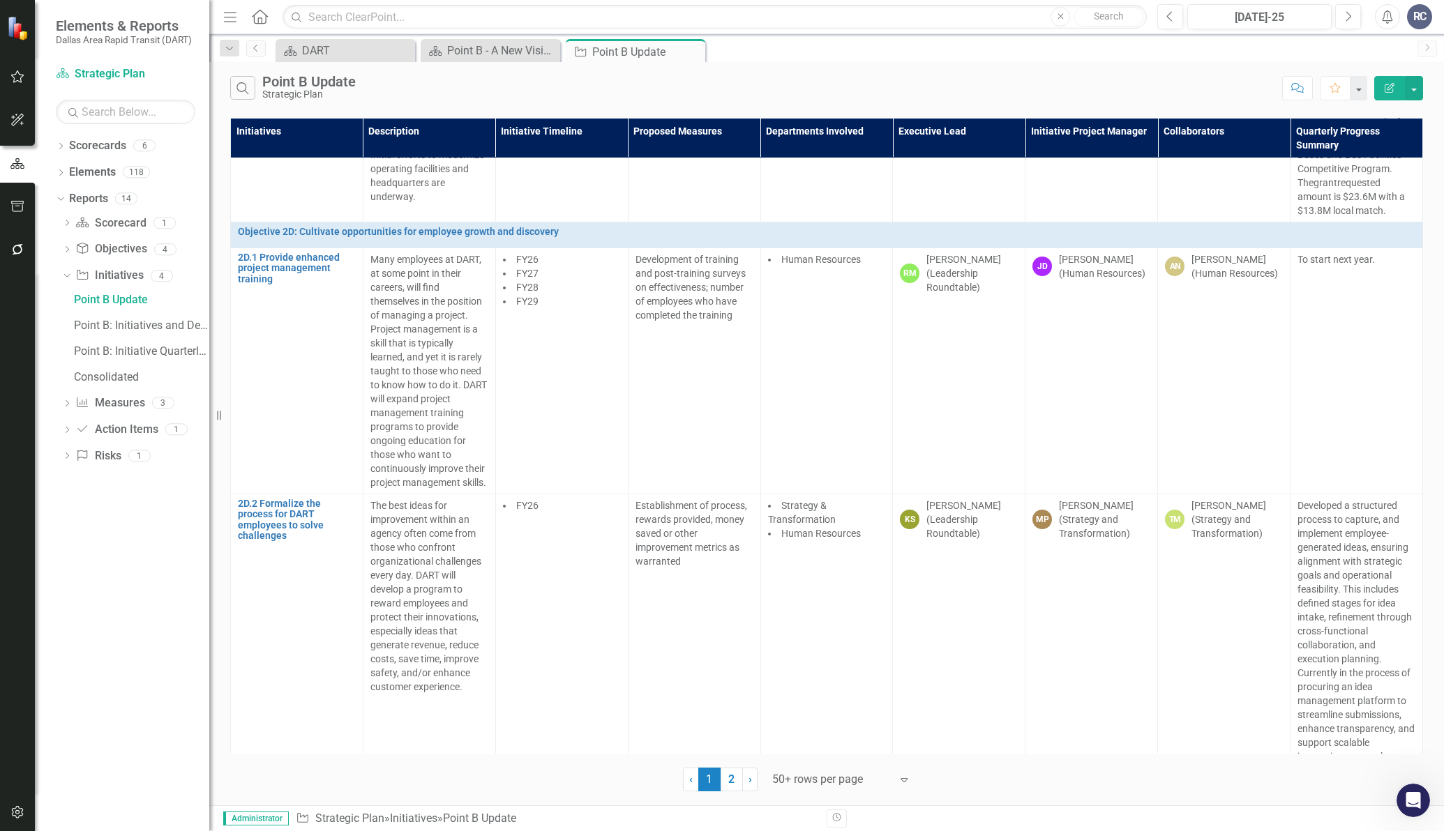
scroll to position [8716, 0]
